Goal: Find specific page/section: Find specific page/section

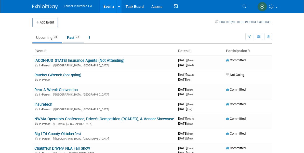
click at [63, 36] on link "Past 73" at bounding box center [73, 38] width 21 height 10
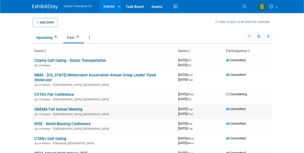
click at [46, 107] on link "GNEMA Fall Annual Meeting" at bounding box center [58, 109] width 48 height 5
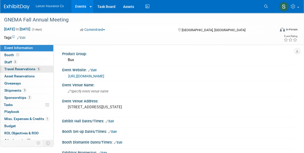
click at [21, 68] on span "Travel Reservations 5" at bounding box center [22, 69] width 36 height 4
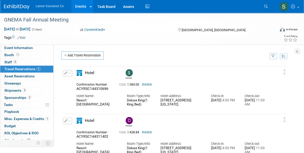
click at [149, 84] on link "Invoice" at bounding box center [147, 85] width 10 height 4
